Goal: Information Seeking & Learning: Learn about a topic

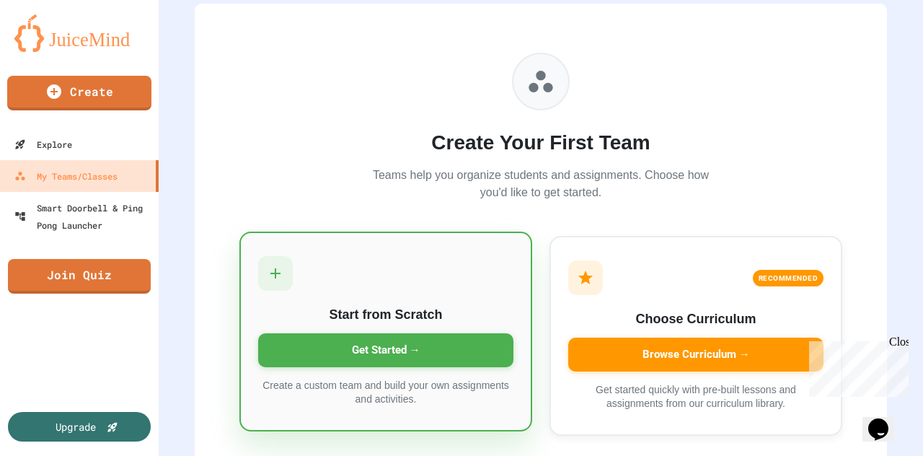
scroll to position [142, 0]
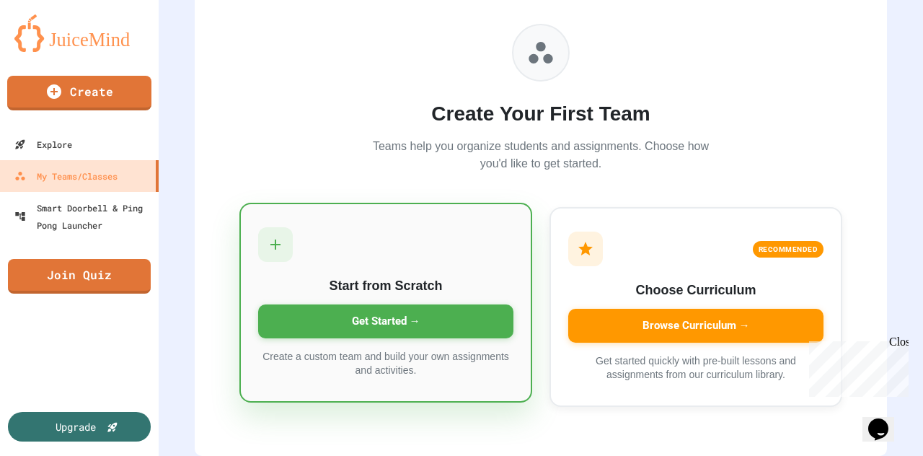
click at [378, 310] on div "Get Started →" at bounding box center [385, 321] width 255 height 34
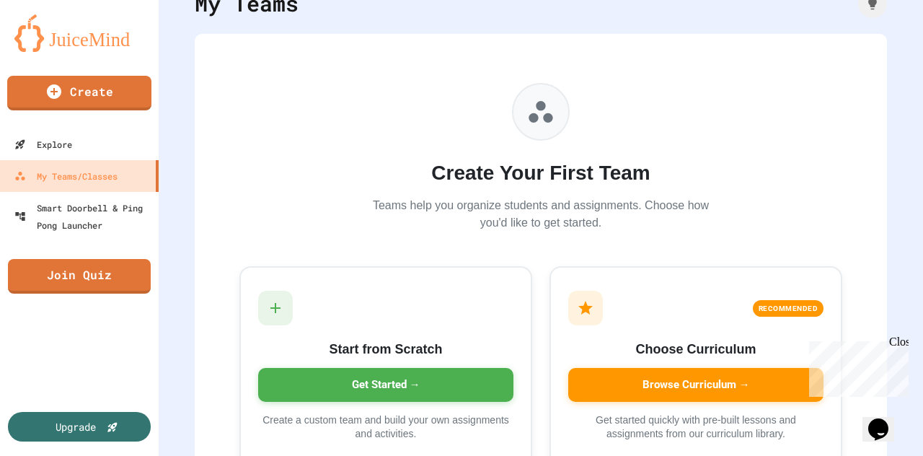
scroll to position [0, 0]
